Goal: Find specific page/section: Find specific page/section

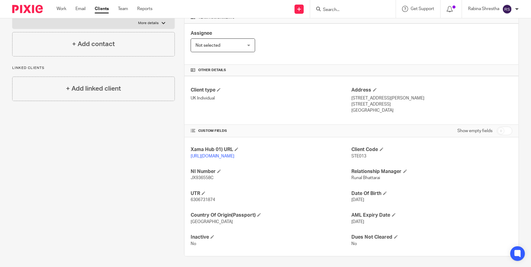
scroll to position [105, 0]
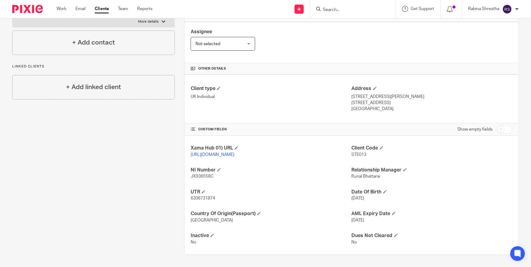
click at [168, 208] on div "Client contacts [PERSON_NAME] [PHONE_NUMBER] [EMAIL_ADDRESS][DOMAIN_NAME] Edit …" at bounding box center [89, 110] width 172 height 289
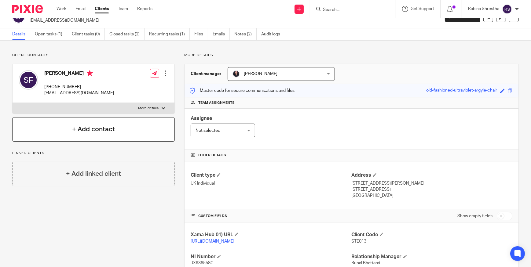
scroll to position [0, 0]
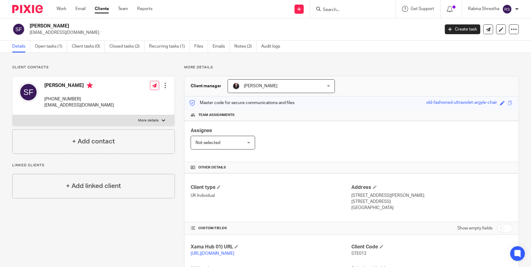
click at [290, 147] on div "Assignee Not selected Not selected Not selected Aarshika Awale Aayush Niraula A…" at bounding box center [352, 141] width 334 height 41
click at [162, 42] on link "Recurring tasks (1)" at bounding box center [169, 47] width 41 height 12
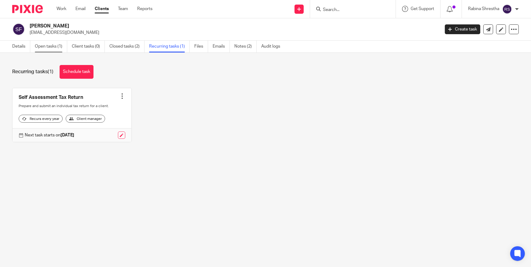
click at [53, 49] on link "Open tasks (1)" at bounding box center [51, 47] width 32 height 12
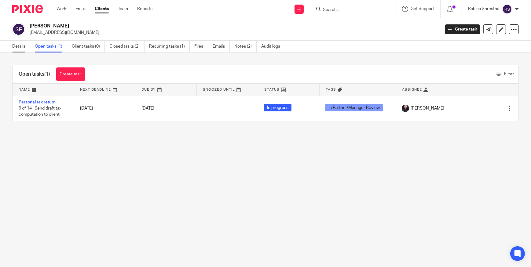
click at [27, 46] on link "Details" at bounding box center [21, 47] width 18 height 12
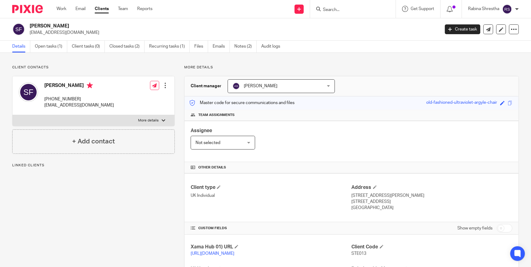
scroll to position [55, 0]
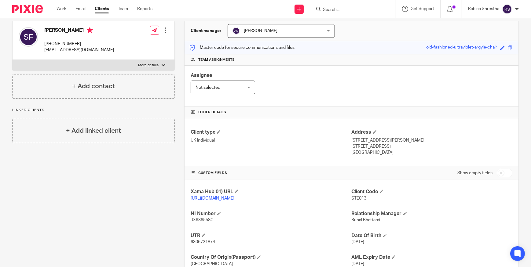
click at [93, 191] on div "Client contacts [PERSON_NAME] [PHONE_NUMBER] [EMAIL_ADDRESS][DOMAIN_NAME] Edit …" at bounding box center [89, 154] width 172 height 289
click at [138, 166] on div "Client contacts [PERSON_NAME] [PHONE_NUMBER] [EMAIL_ADDRESS][DOMAIN_NAME] Edit …" at bounding box center [89, 154] width 172 height 289
